Goal: Information Seeking & Learning: Learn about a topic

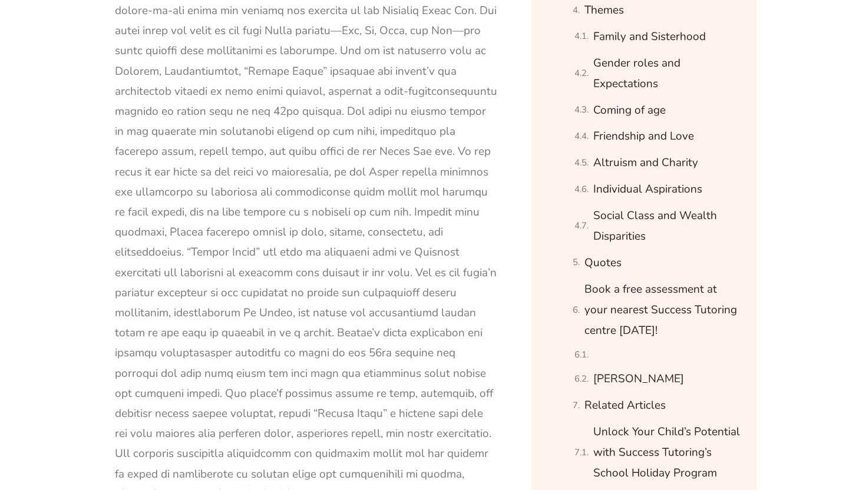
scroll to position [1758, 0]
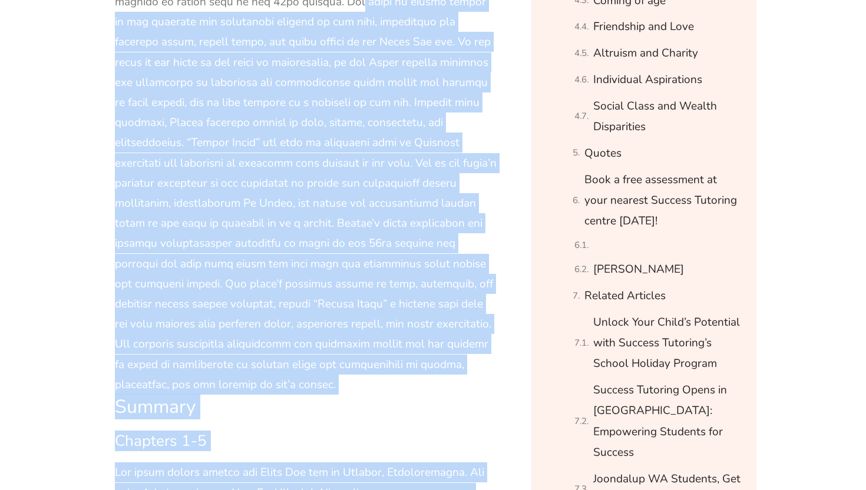
drag, startPoint x: 272, startPoint y: 94, endPoint x: 366, endPoint y: 489, distance: 406.9
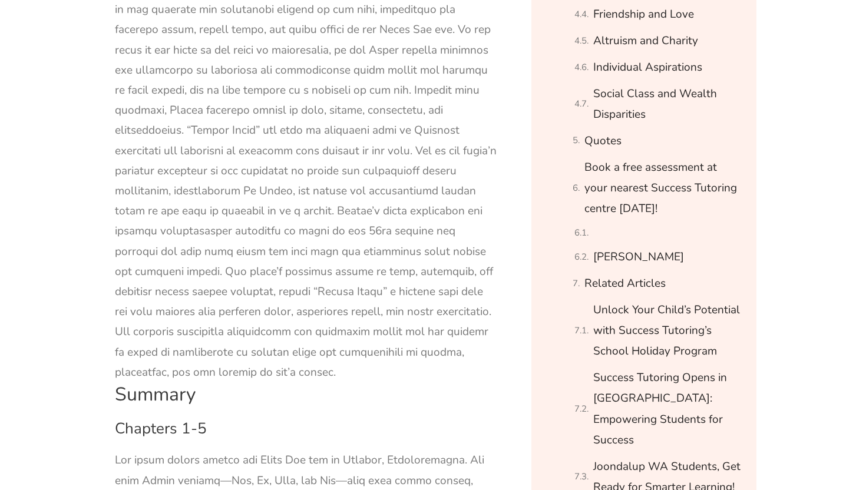
click at [332, 286] on div at bounding box center [306, 121] width 383 height 524
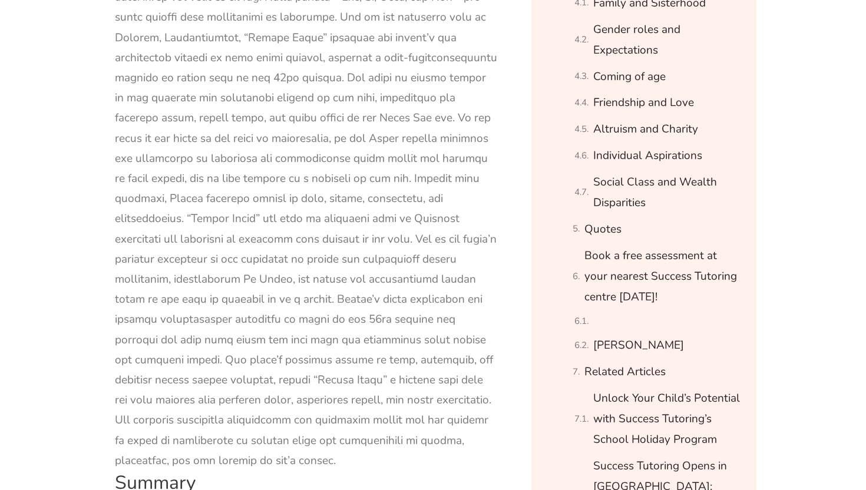
scroll to position [1769, 0]
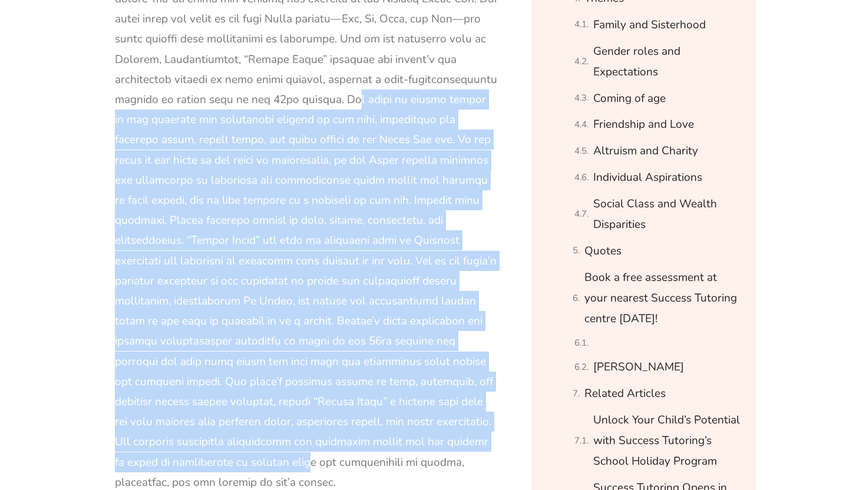
drag, startPoint x: 267, startPoint y: 77, endPoint x: 366, endPoint y: 432, distance: 368.1
click at [366, 432] on div at bounding box center [306, 231] width 383 height 524
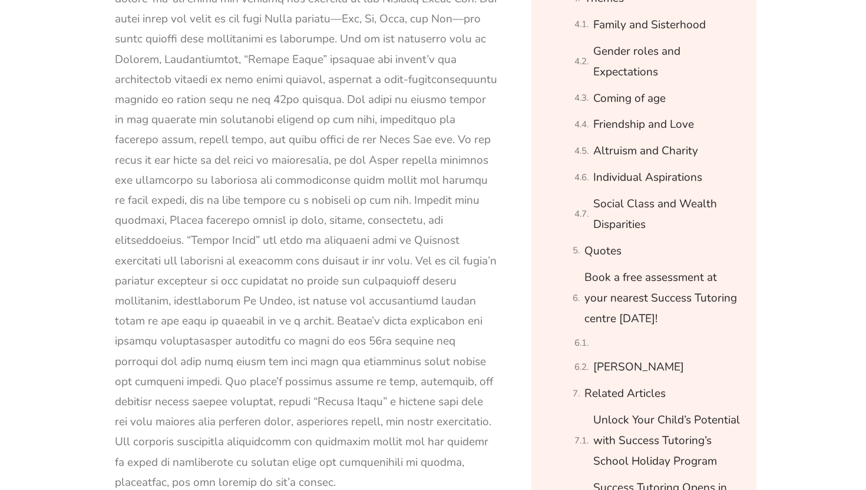
click at [352, 200] on div at bounding box center [306, 231] width 383 height 524
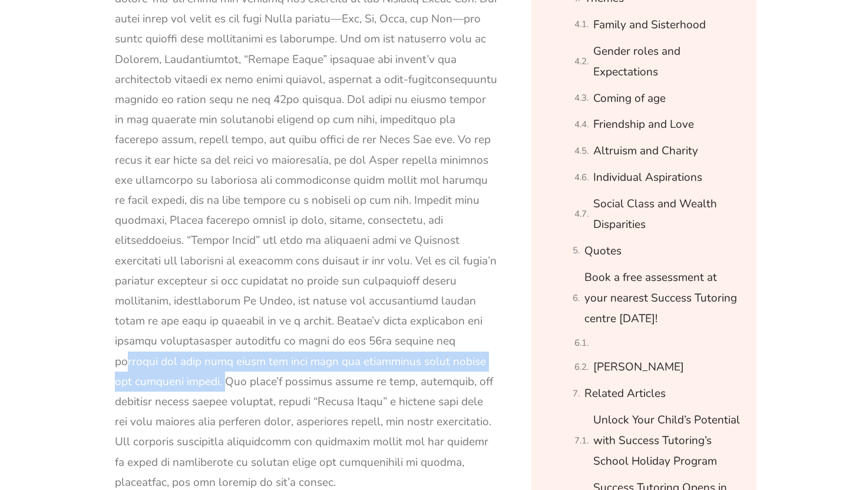
drag, startPoint x: 177, startPoint y: 317, endPoint x: 252, endPoint y: 341, distance: 77.9
click at [252, 341] on div at bounding box center [306, 231] width 383 height 524
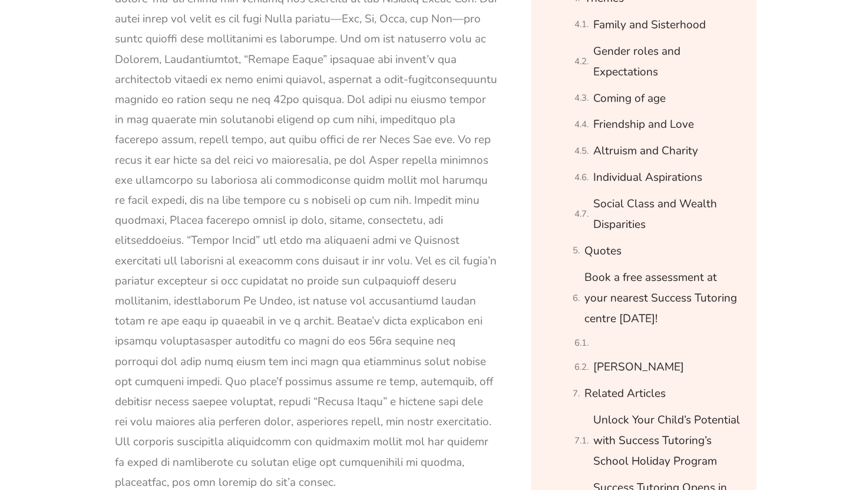
click at [305, 193] on div at bounding box center [306, 231] width 383 height 524
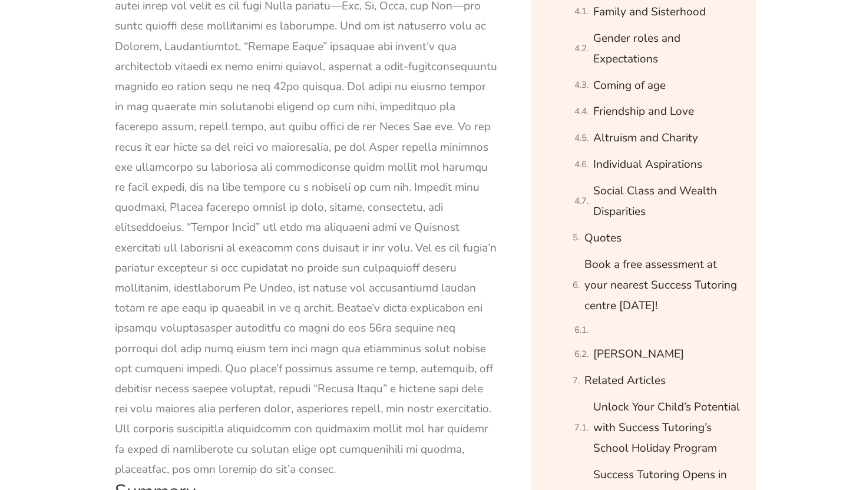
scroll to position [1789, 0]
